Goal: Task Accomplishment & Management: Use online tool/utility

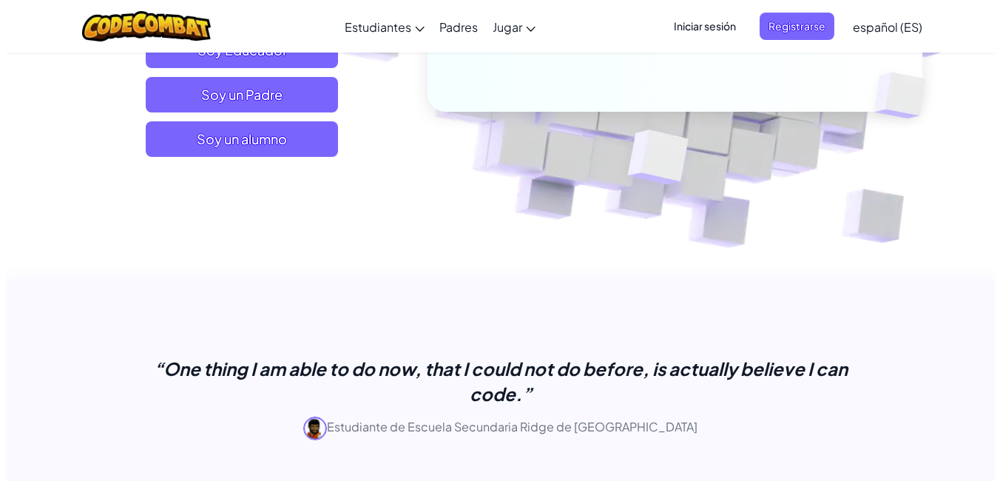
scroll to position [444, 0]
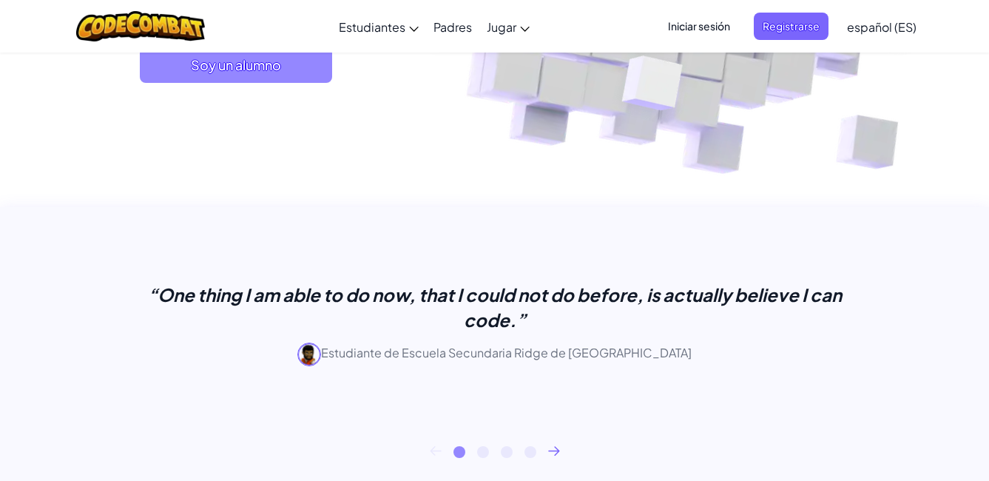
click at [288, 70] on span "Soy un alumno" at bounding box center [236, 65] width 192 height 36
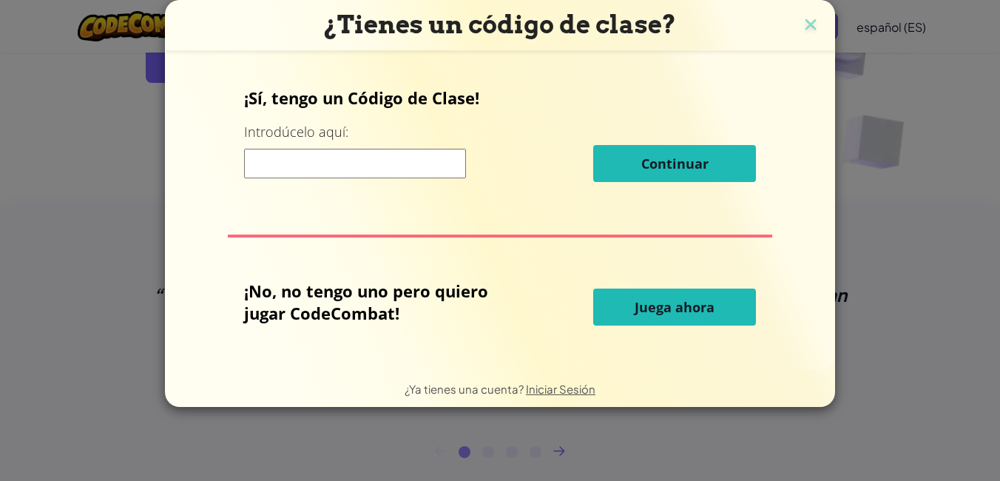
click at [679, 299] on span "Juega ahora" at bounding box center [675, 307] width 80 height 18
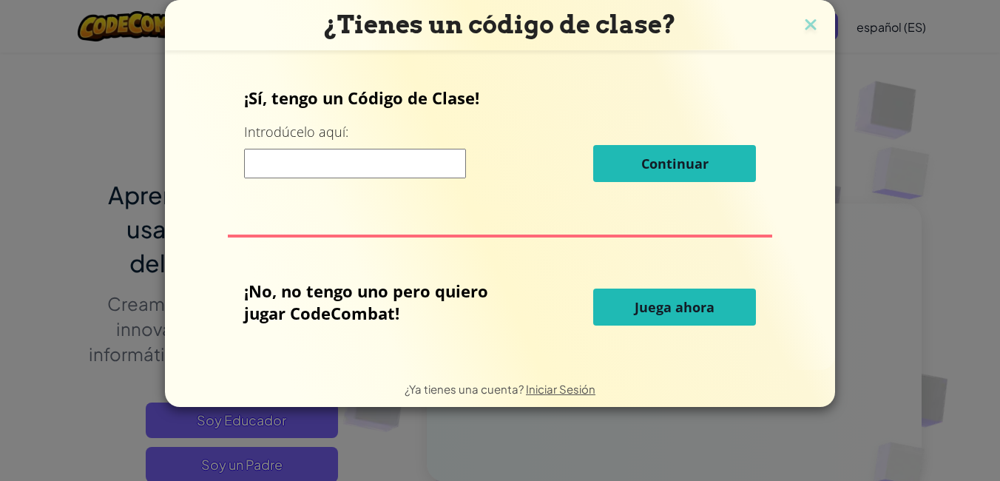
click at [691, 314] on span "Juega ahora" at bounding box center [675, 307] width 80 height 18
drag, startPoint x: 422, startPoint y: 321, endPoint x: 626, endPoint y: 325, distance: 203.4
click at [425, 322] on p "¡No, no tengo uno pero quiero jugar CodeCombat!" at bounding box center [382, 302] width 276 height 44
click at [710, 312] on span "Juega ahora" at bounding box center [675, 307] width 80 height 18
click at [669, 300] on span "Juega ahora" at bounding box center [675, 307] width 80 height 18
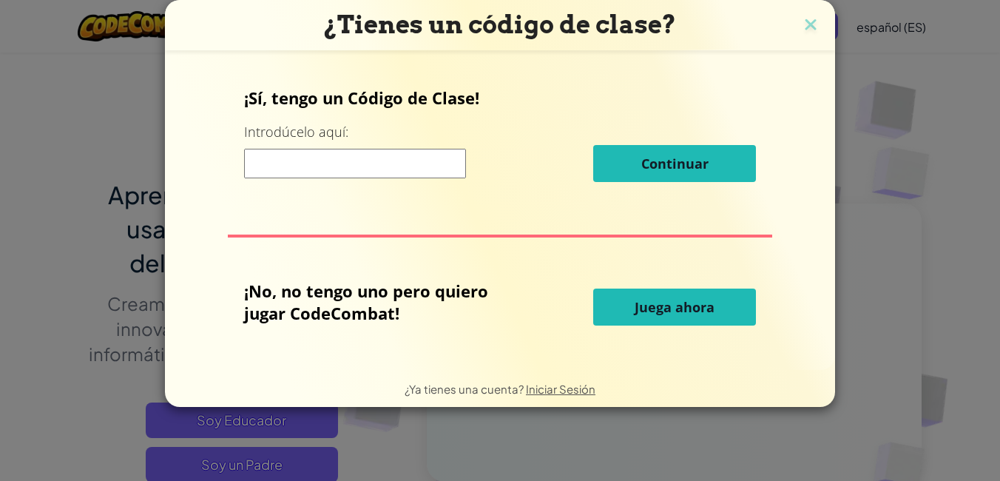
click at [657, 286] on div "¡No, no tengo uno pero quiero jugar CodeCombat! Juega ahora" at bounding box center [500, 307] width 513 height 55
click at [647, 294] on button "Juega ahora" at bounding box center [674, 306] width 163 height 37
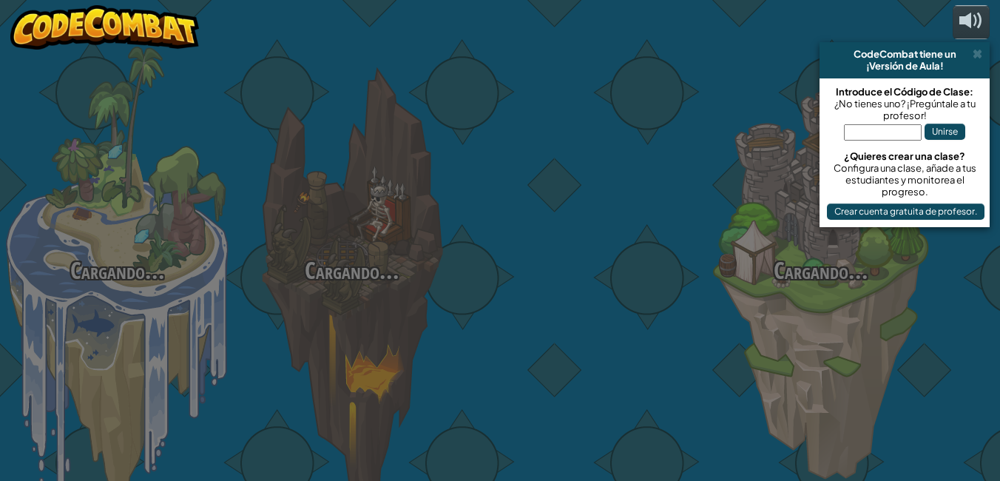
click at [644, 289] on div at bounding box center [586, 234] width 234 height 469
click at [637, 297] on div at bounding box center [586, 234] width 234 height 469
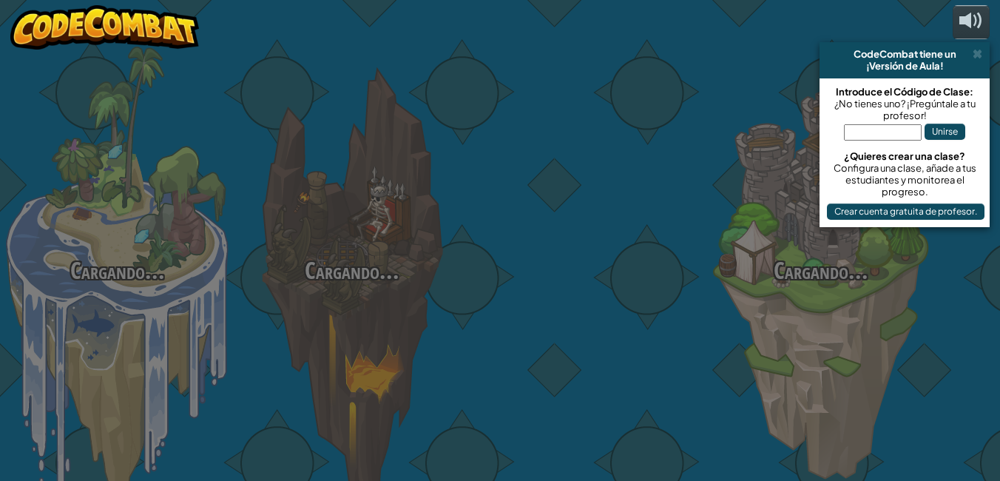
select select "es-ES"
